Goal: Transaction & Acquisition: Purchase product/service

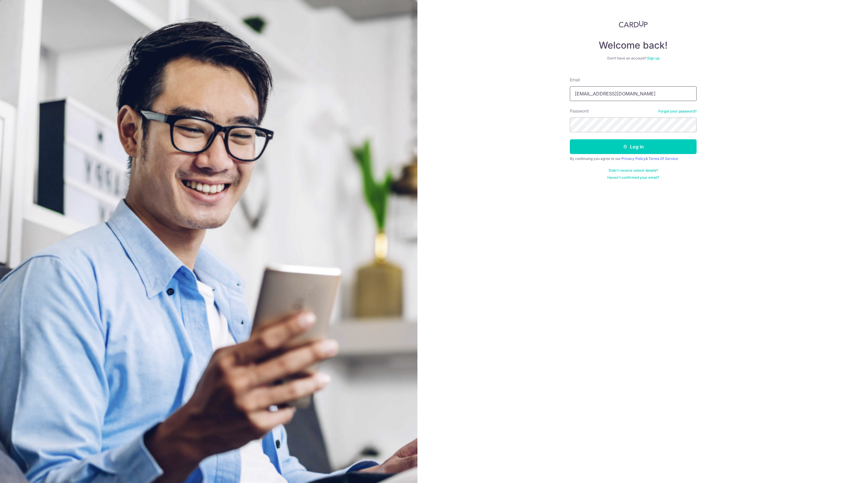
type input "[EMAIL_ADDRESS][DOMAIN_NAME]"
click at [633, 148] on button "Log in" at bounding box center [633, 146] width 127 height 15
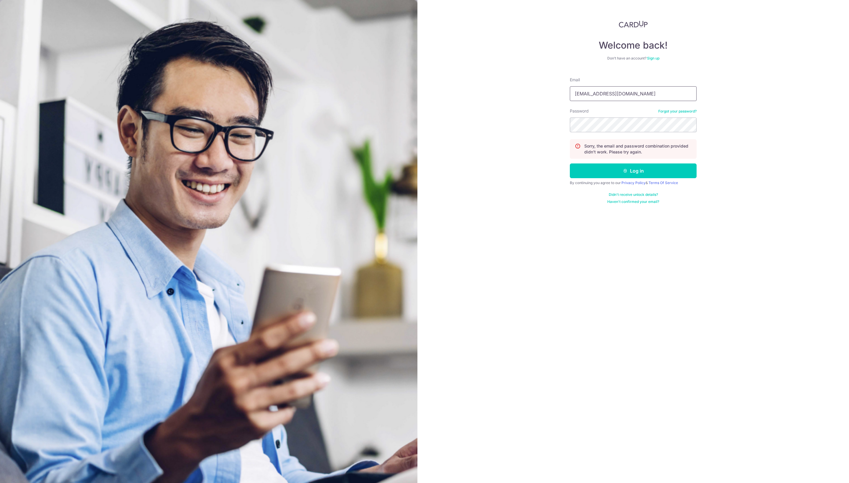
type input "srene.tan@dazzlingcafe.sg"
click at [633, 178] on button "Log in" at bounding box center [633, 171] width 127 height 15
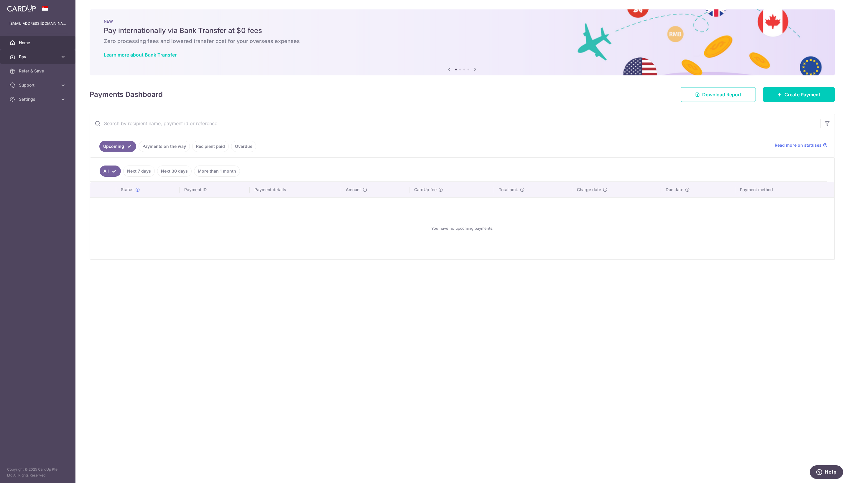
click at [46, 57] on span "Pay" at bounding box center [38, 57] width 39 height 6
click at [47, 73] on span "Payments" at bounding box center [38, 71] width 39 height 6
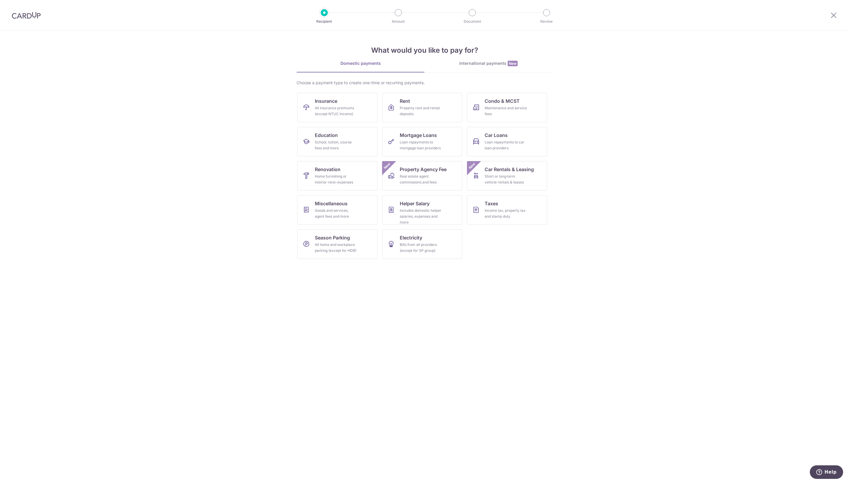
click at [474, 60] on div "International payments New" at bounding box center [488, 63] width 128 height 6
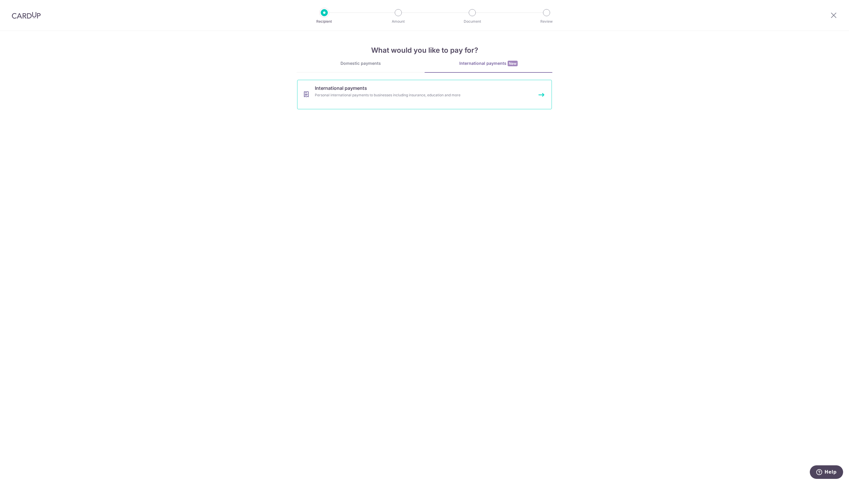
click at [354, 97] on div "Personal international payments to businesses including insurance, education an…" at bounding box center [417, 95] width 204 height 6
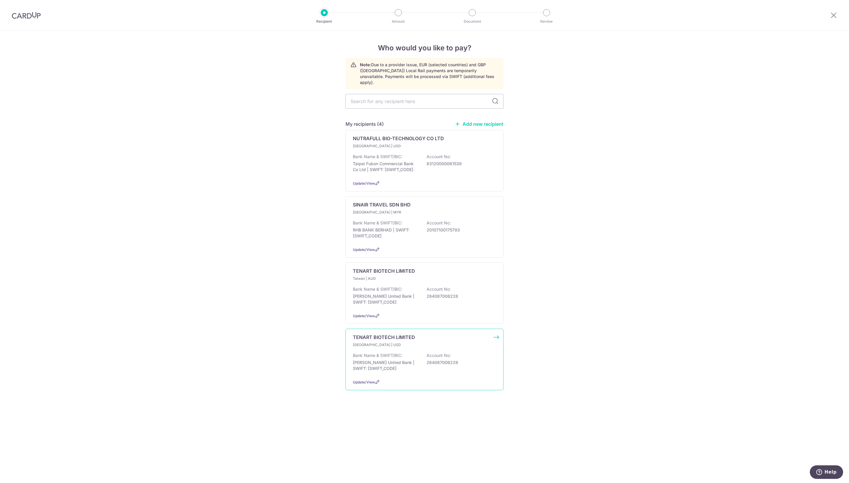
click at [415, 364] on div "TENART BIOTECH LIMITED Taiwan | USD Bank Name & SWIFT/BIC: Cathy United Bank | …" at bounding box center [424, 360] width 158 height 62
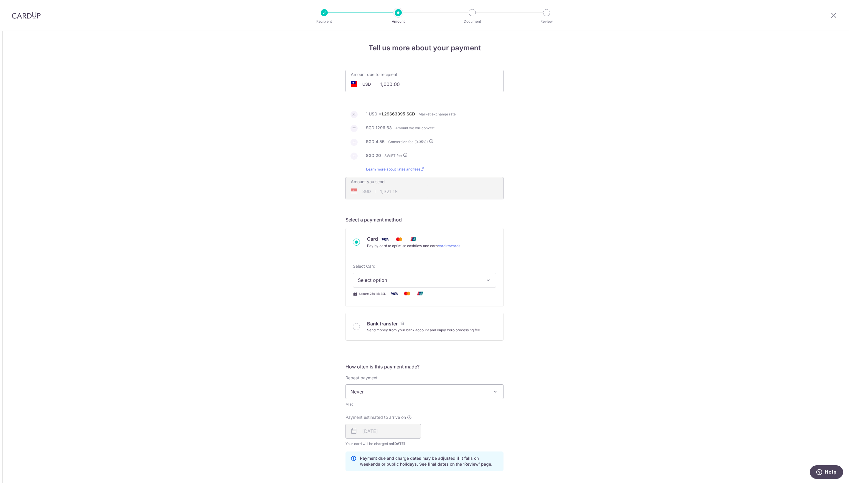
drag, startPoint x: 424, startPoint y: 88, endPoint x: 308, endPoint y: 87, distance: 116.1
click at [308, 87] on div "Tell us more about your payment Amount due to recipient USD 1,000.00 1000 1 USD…" at bounding box center [424, 385] width 849 height 709
type input "5,296.00"
type input "6,910.77"
click at [583, 147] on div "Tell us more about your payment Amount due to recipient USD 5,296.00 5296 1 USD…" at bounding box center [424, 385] width 849 height 709
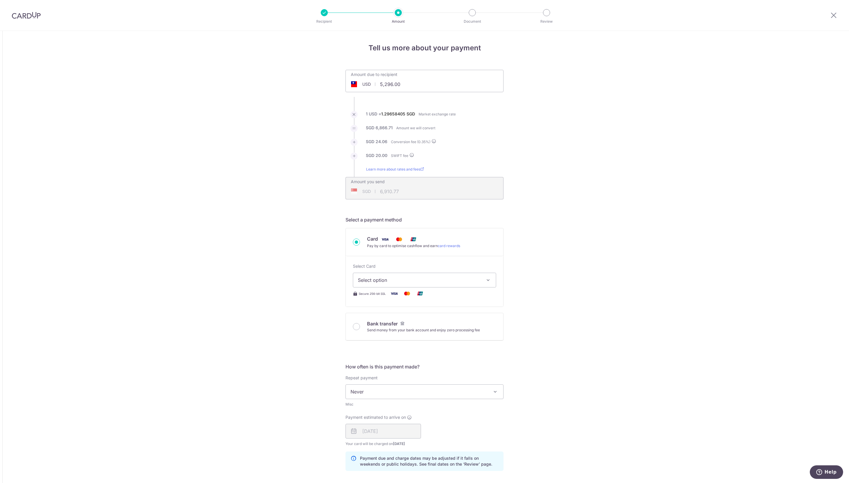
click at [554, 203] on div "Tell us more about your payment Amount due to recipient USD 5,296.00 5296 1 USD…" at bounding box center [424, 385] width 849 height 709
click at [464, 282] on button "Select option" at bounding box center [424, 280] width 143 height 15
click at [453, 326] on span "**** 2941" at bounding box center [424, 322] width 133 height 7
type input "5,296.00"
type input "6,910.81"
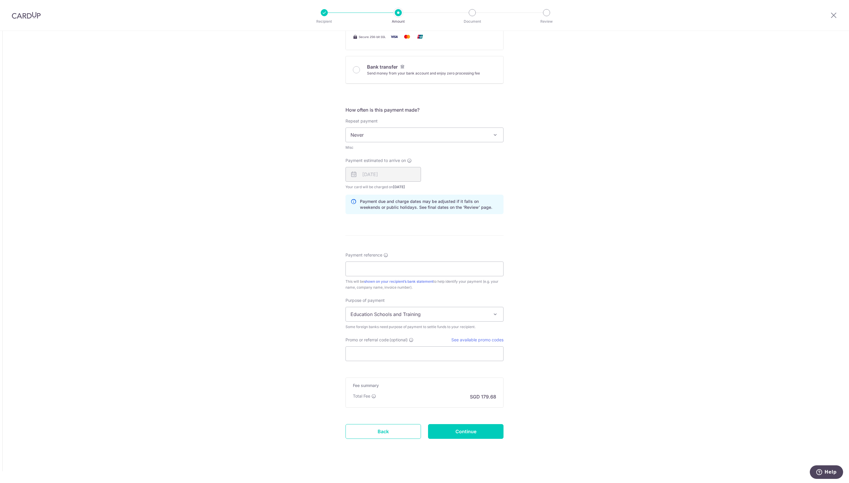
scroll to position [290, 0]
click at [403, 269] on input "Payment reference" at bounding box center [424, 269] width 158 height 15
type input "TENARTBIO"
click at [424, 321] on span "Education Schools and Training" at bounding box center [424, 314] width 157 height 14
select select "Goods Purchased"
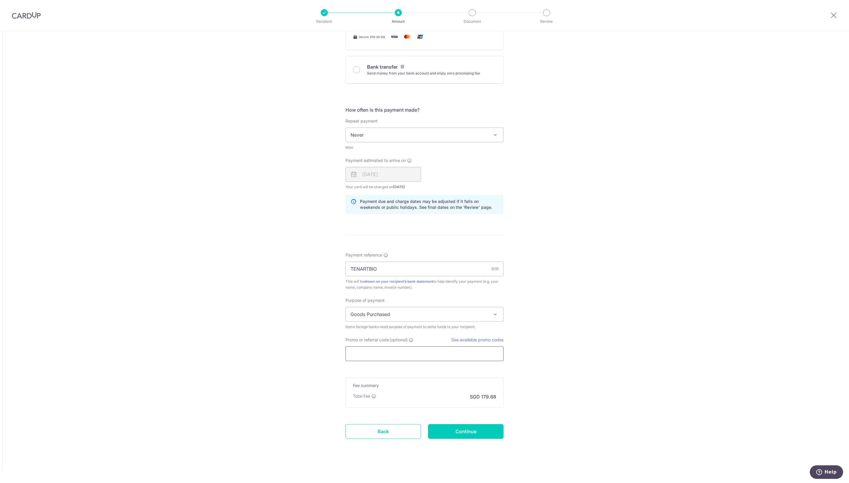
click at [409, 361] on input "Promo or referral code (optional)" at bounding box center [424, 354] width 158 height 15
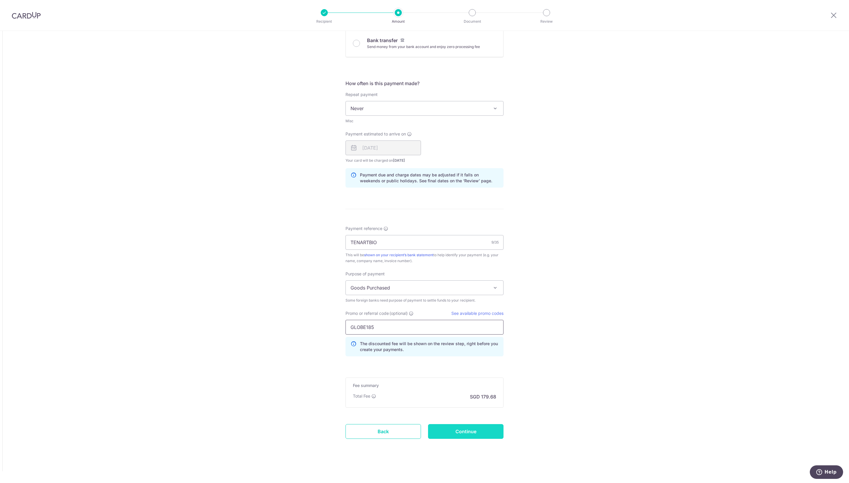
type input "GLOBE185"
click at [467, 439] on input "Continue" at bounding box center [465, 431] width 75 height 15
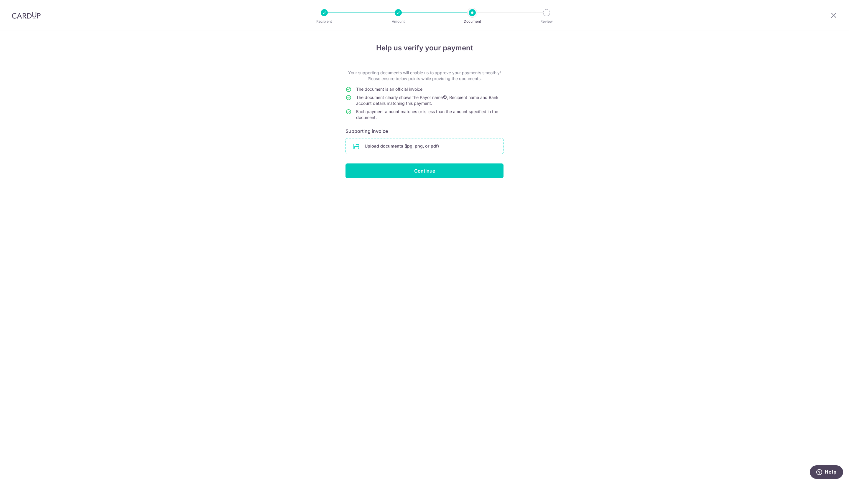
click at [453, 154] on input "file" at bounding box center [424, 145] width 157 height 15
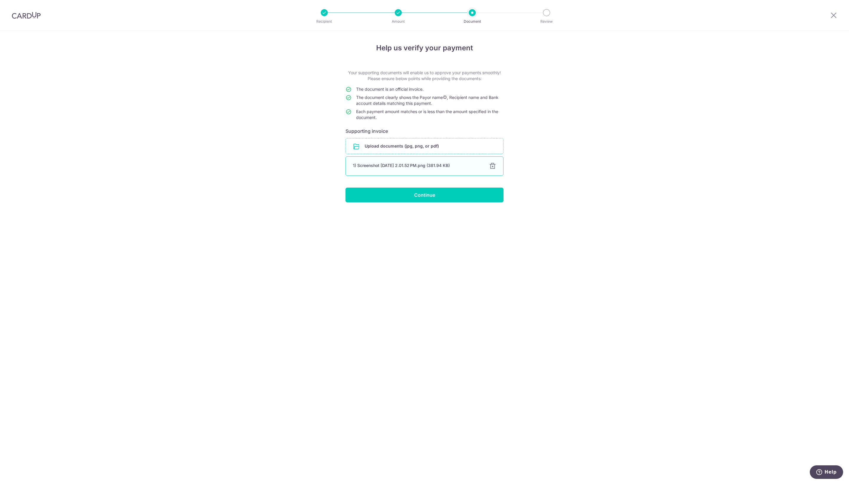
click at [491, 170] on div at bounding box center [492, 166] width 7 height 7
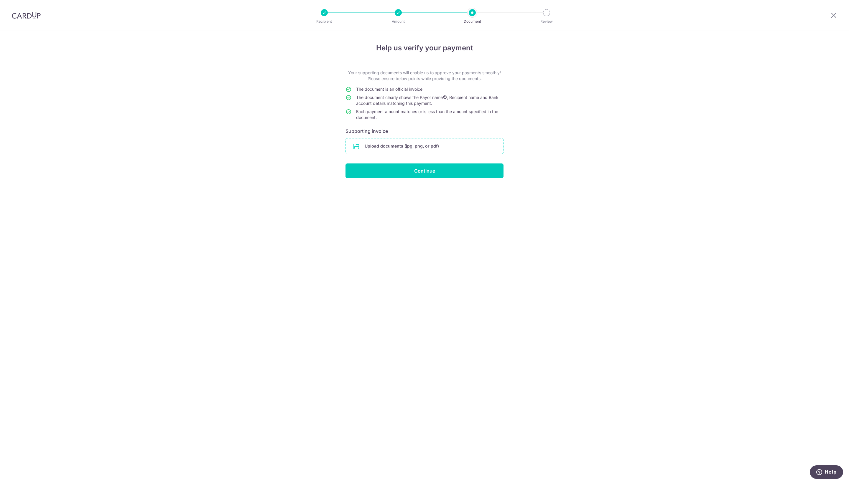
click at [437, 152] on input "file" at bounding box center [424, 145] width 157 height 15
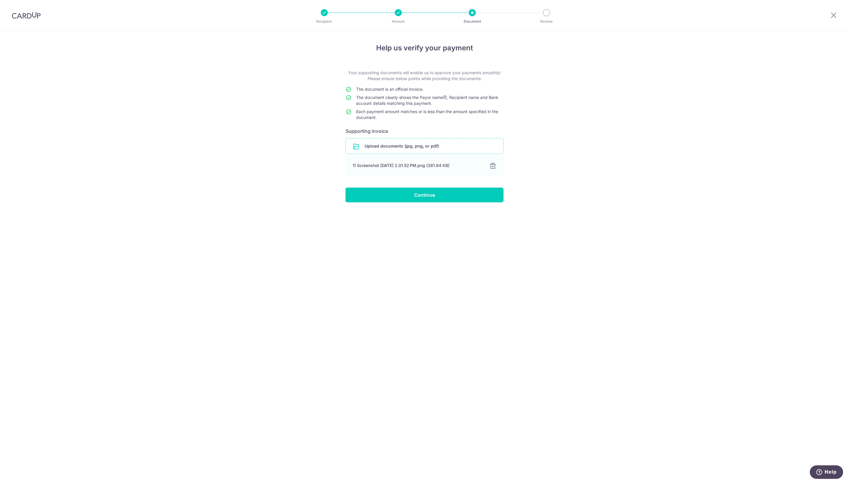
click at [401, 154] on input "file" at bounding box center [424, 145] width 157 height 15
click at [425, 154] on input "file" at bounding box center [424, 145] width 157 height 15
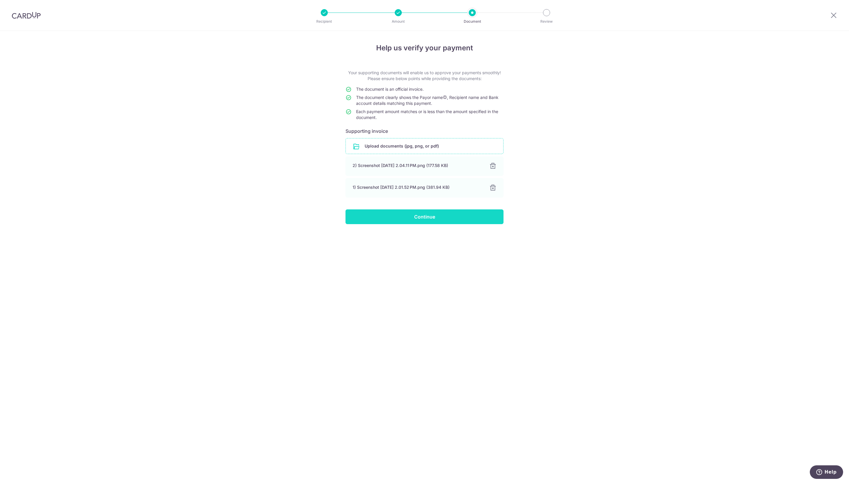
click at [441, 224] on input "Continue" at bounding box center [424, 217] width 158 height 15
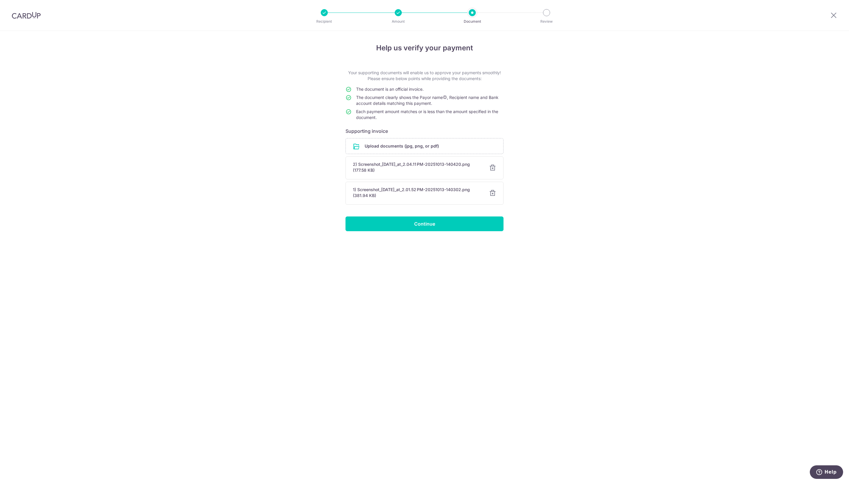
click at [490, 197] on div at bounding box center [492, 193] width 7 height 7
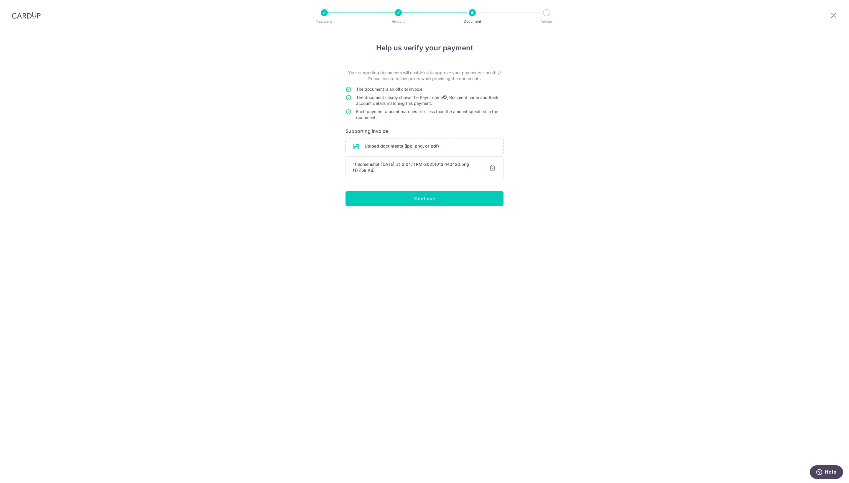
click at [490, 172] on div at bounding box center [492, 167] width 7 height 7
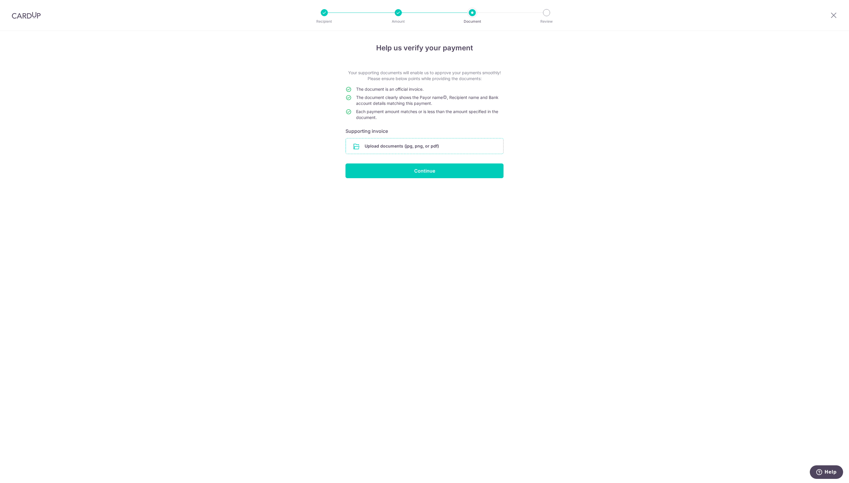
click at [433, 152] on input "file" at bounding box center [424, 145] width 157 height 15
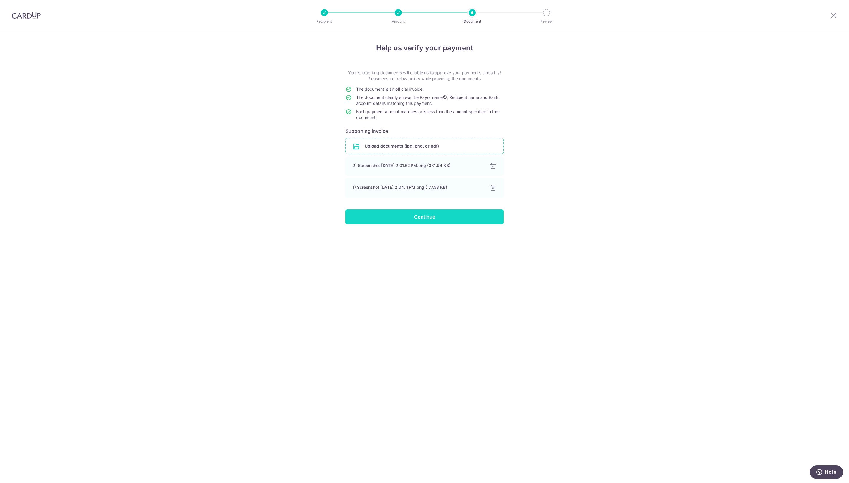
click at [421, 224] on input "Continue" at bounding box center [424, 217] width 158 height 15
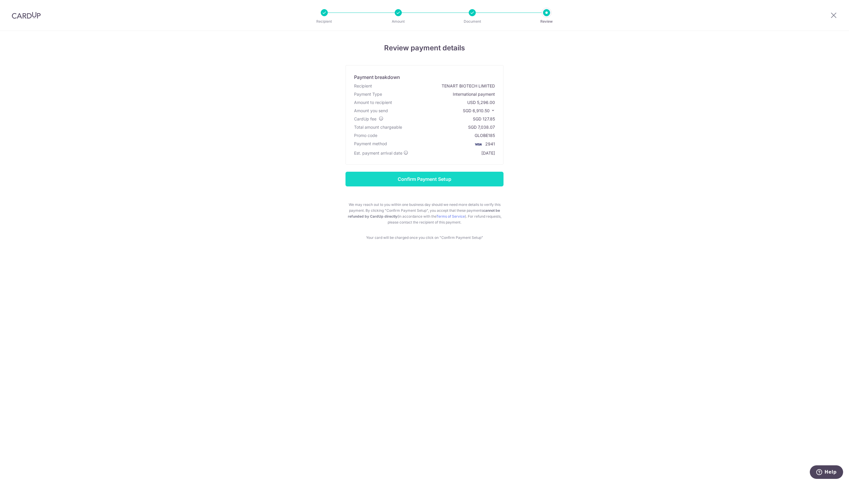
click at [476, 187] on input "Confirm Payment Setup" at bounding box center [424, 179] width 158 height 15
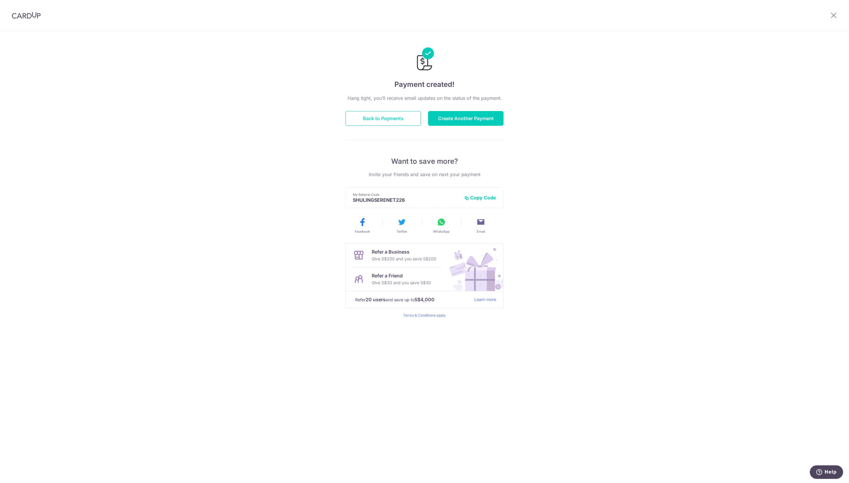
click at [390, 126] on button "Back to Payments" at bounding box center [382, 118] width 75 height 15
